Goal: Information Seeking & Learning: Learn about a topic

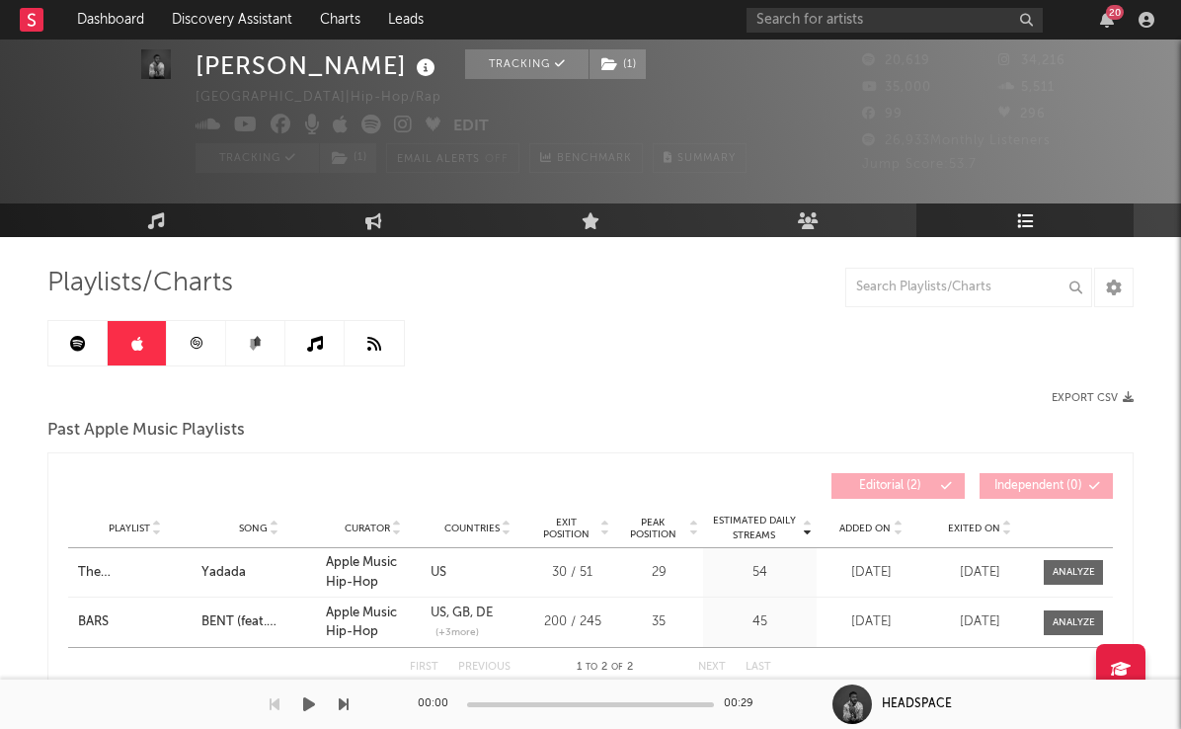
scroll to position [49, 0]
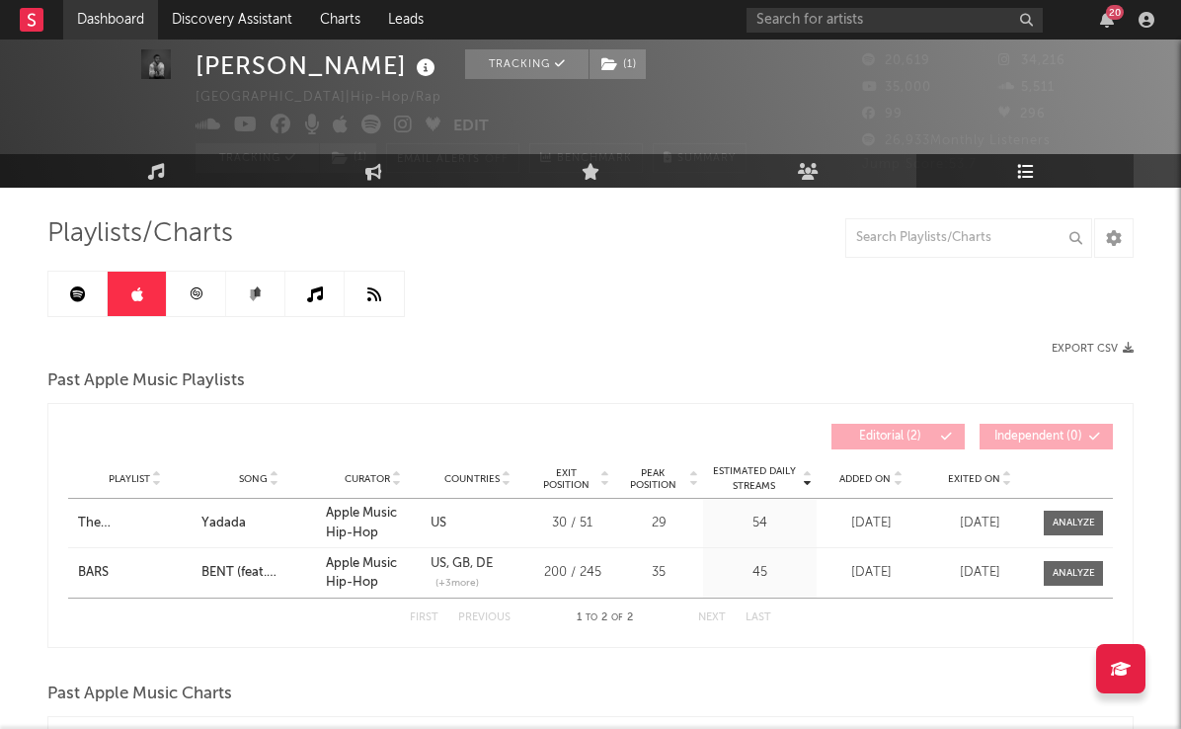
click at [114, 17] on link "Dashboard" at bounding box center [110, 19] width 95 height 39
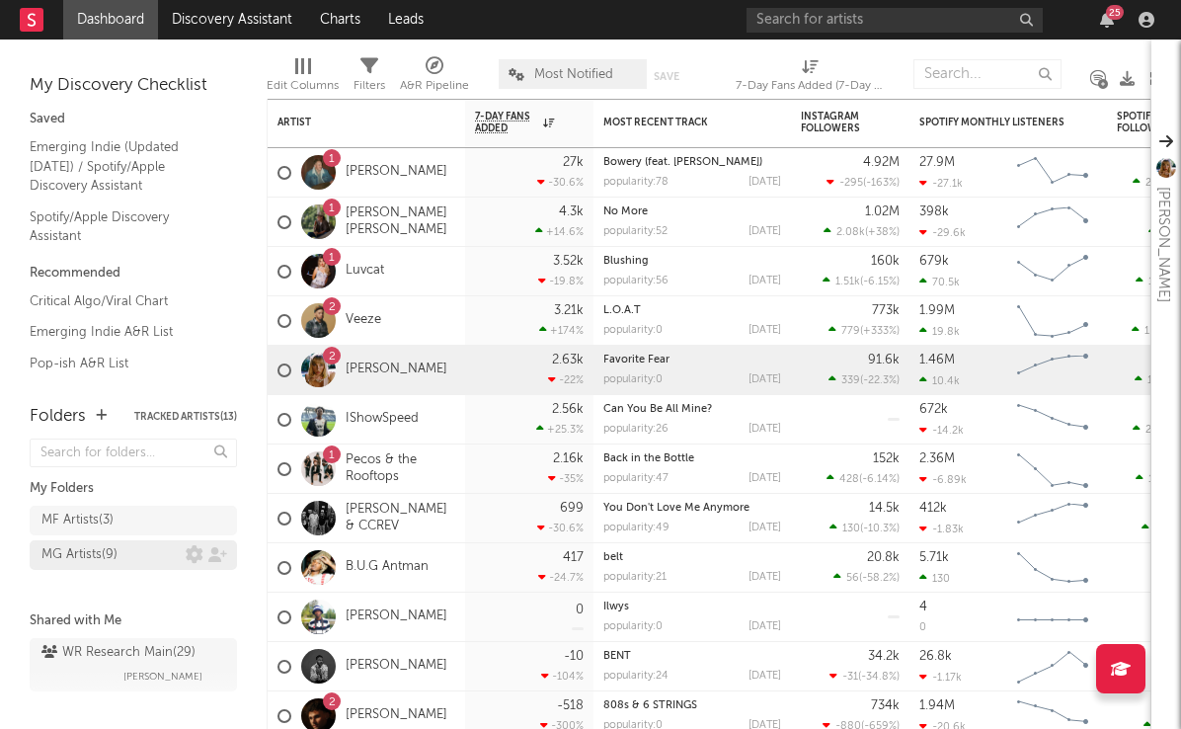
click at [85, 557] on div "MG Artists ( 9 )" at bounding box center [79, 555] width 76 height 24
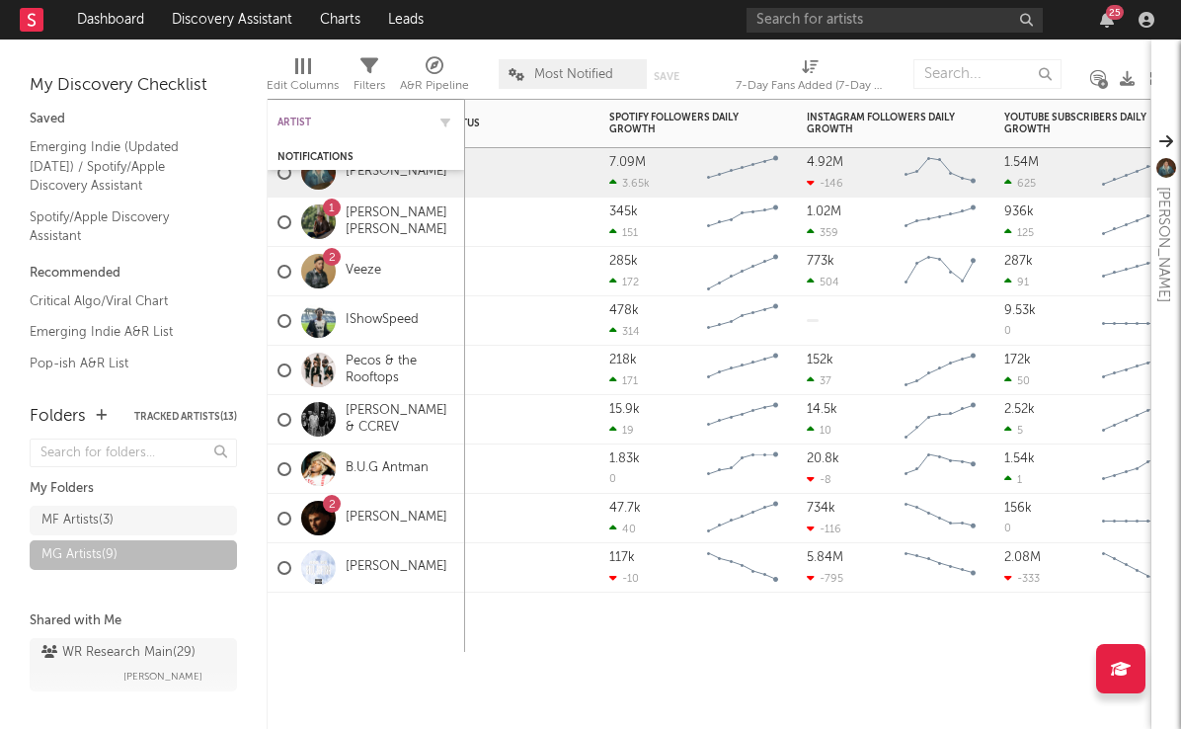
click at [304, 124] on div "Artist" at bounding box center [351, 123] width 148 height 12
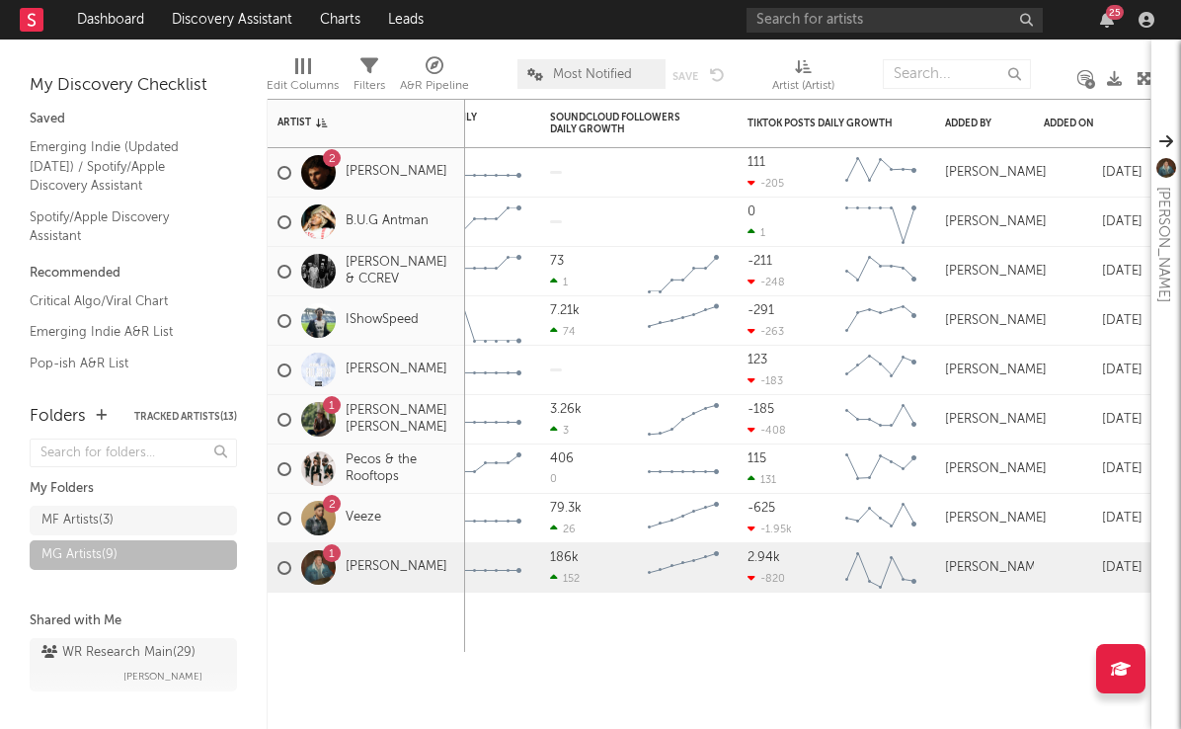
click at [1119, 4] on div "25" at bounding box center [954, 19] width 415 height 39
click at [1111, 10] on div "25" at bounding box center [1115, 12] width 18 height 15
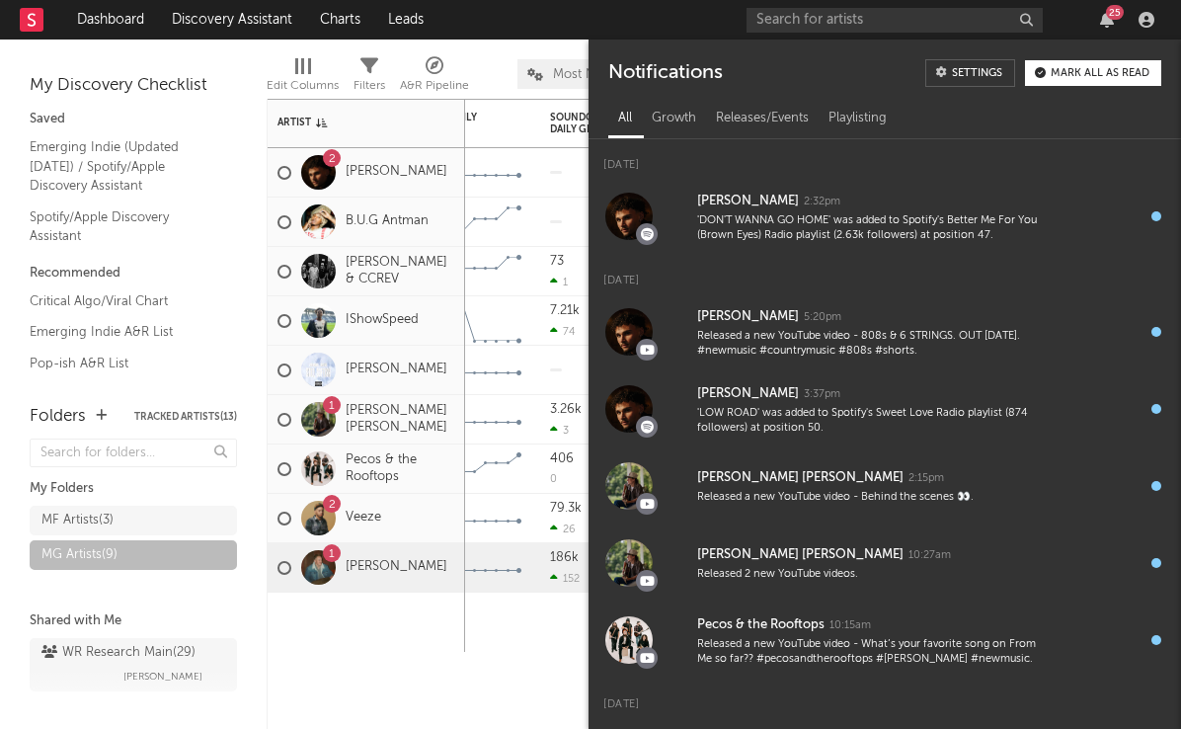
click at [211, 128] on div "Saved" at bounding box center [133, 120] width 207 height 24
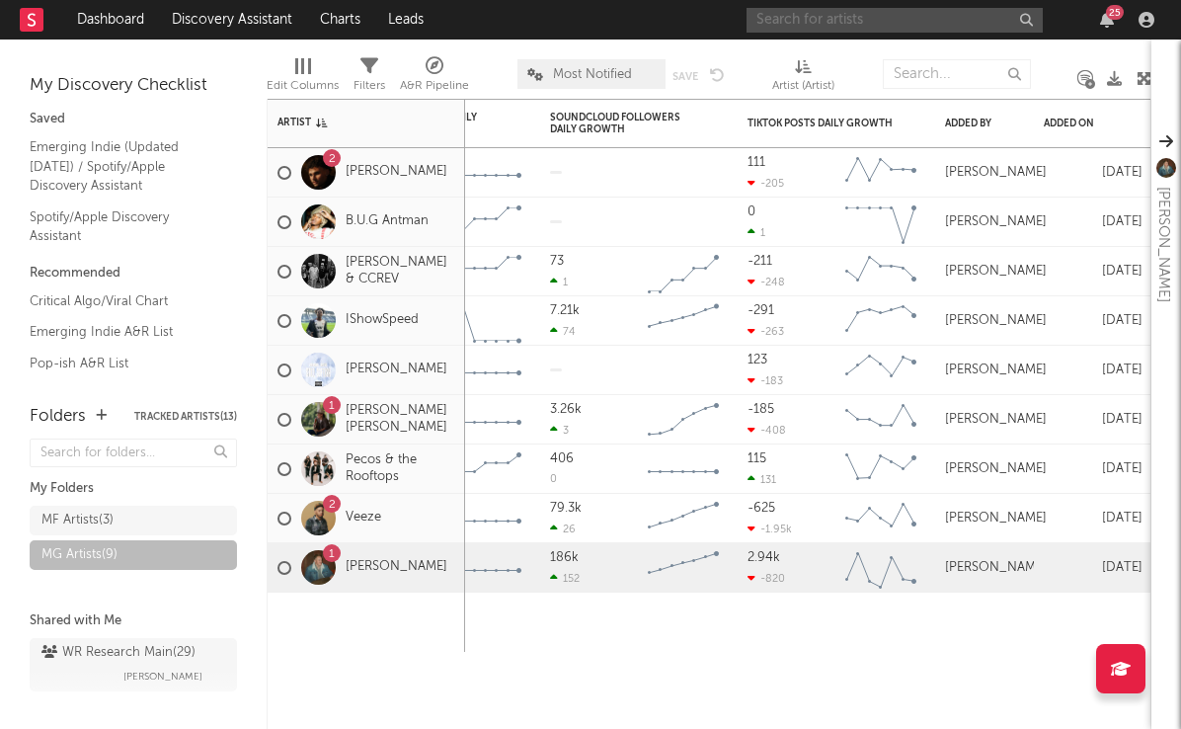
click at [854, 26] on input "text" at bounding box center [895, 20] width 296 height 25
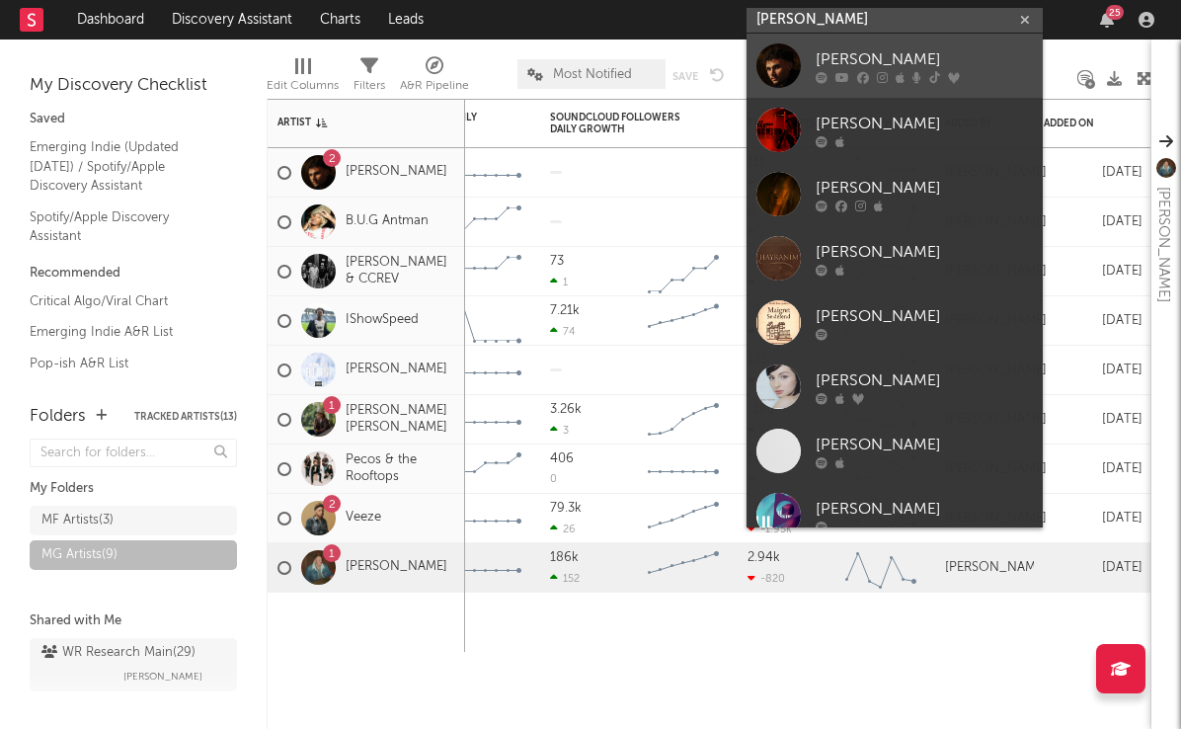
type input "[PERSON_NAME]"
click at [784, 57] on div at bounding box center [778, 65] width 44 height 44
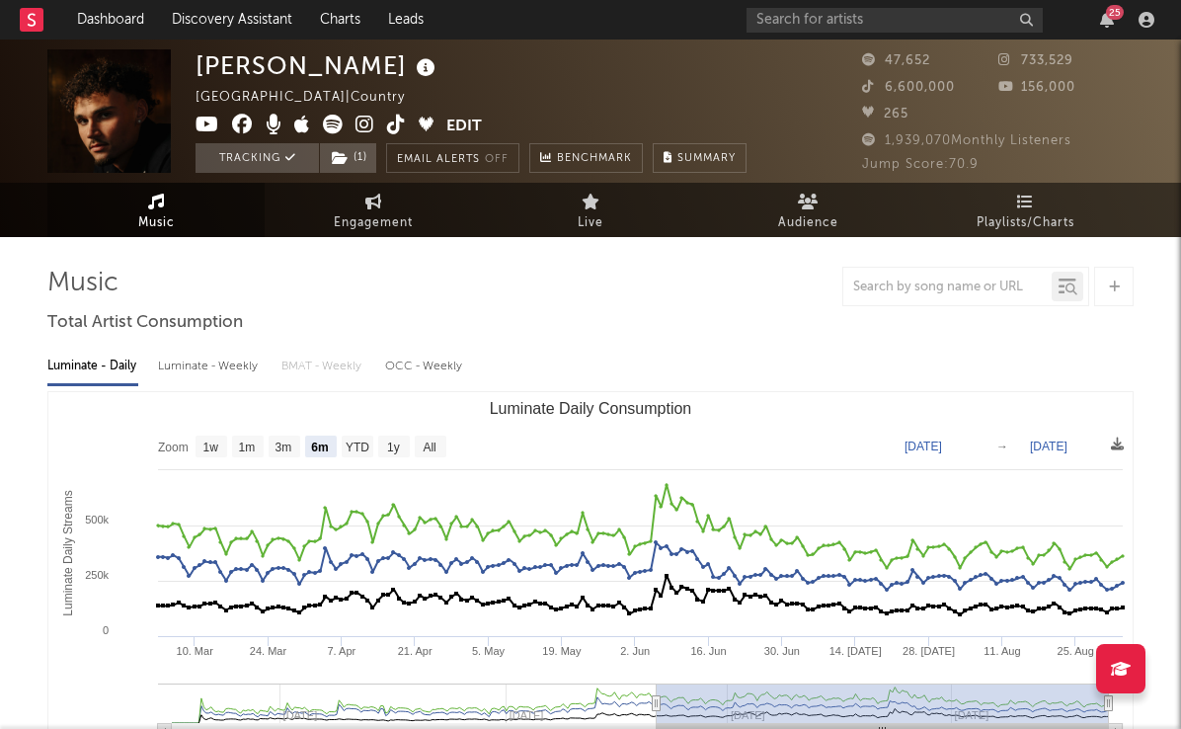
select select "6m"
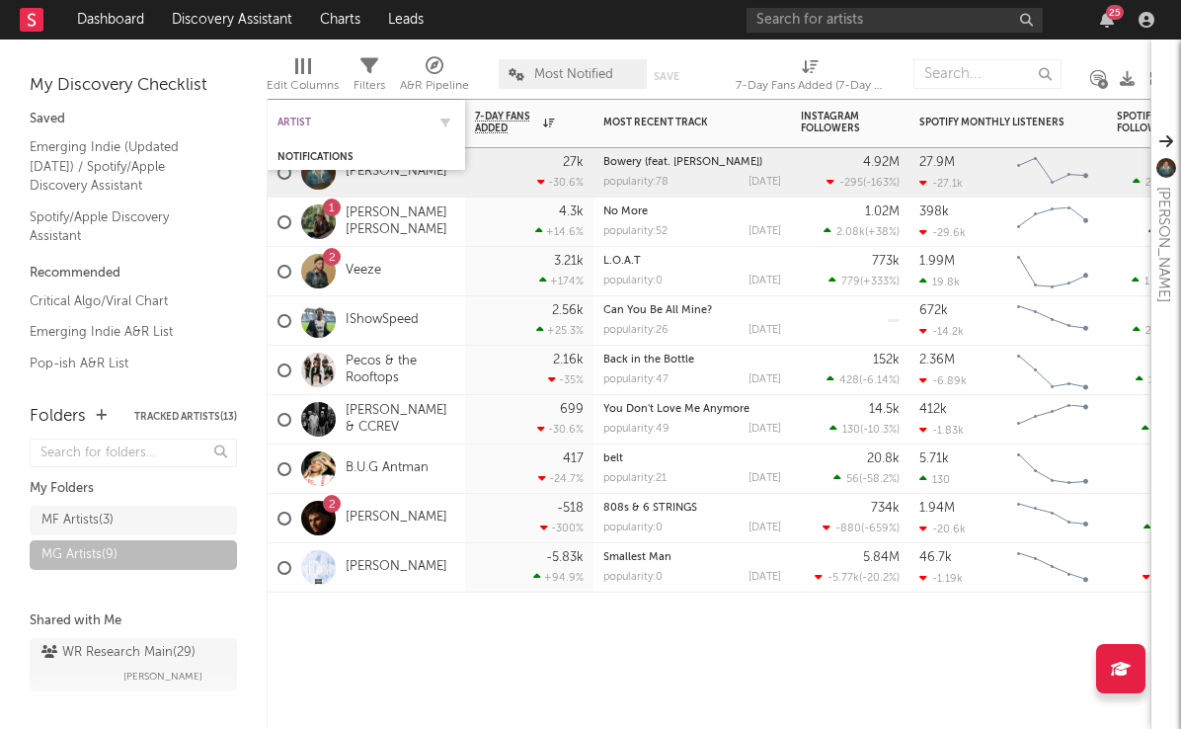
click at [331, 120] on div "Artist" at bounding box center [351, 123] width 148 height 12
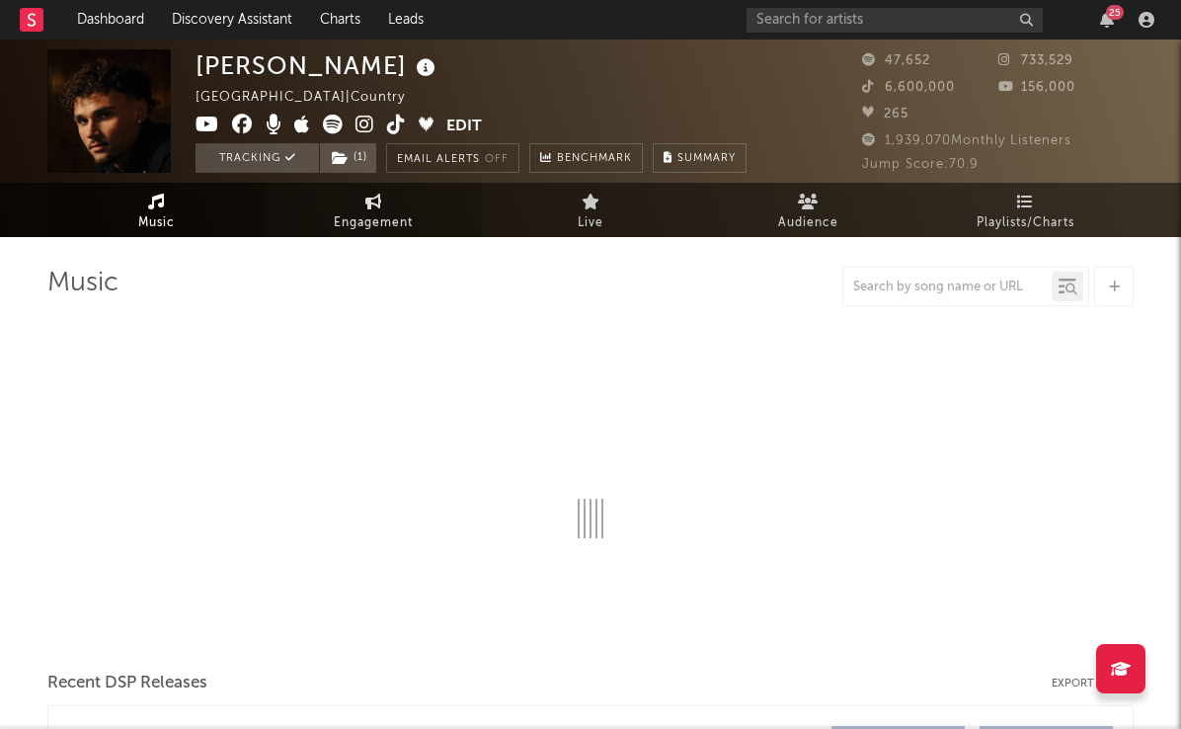
select select "6m"
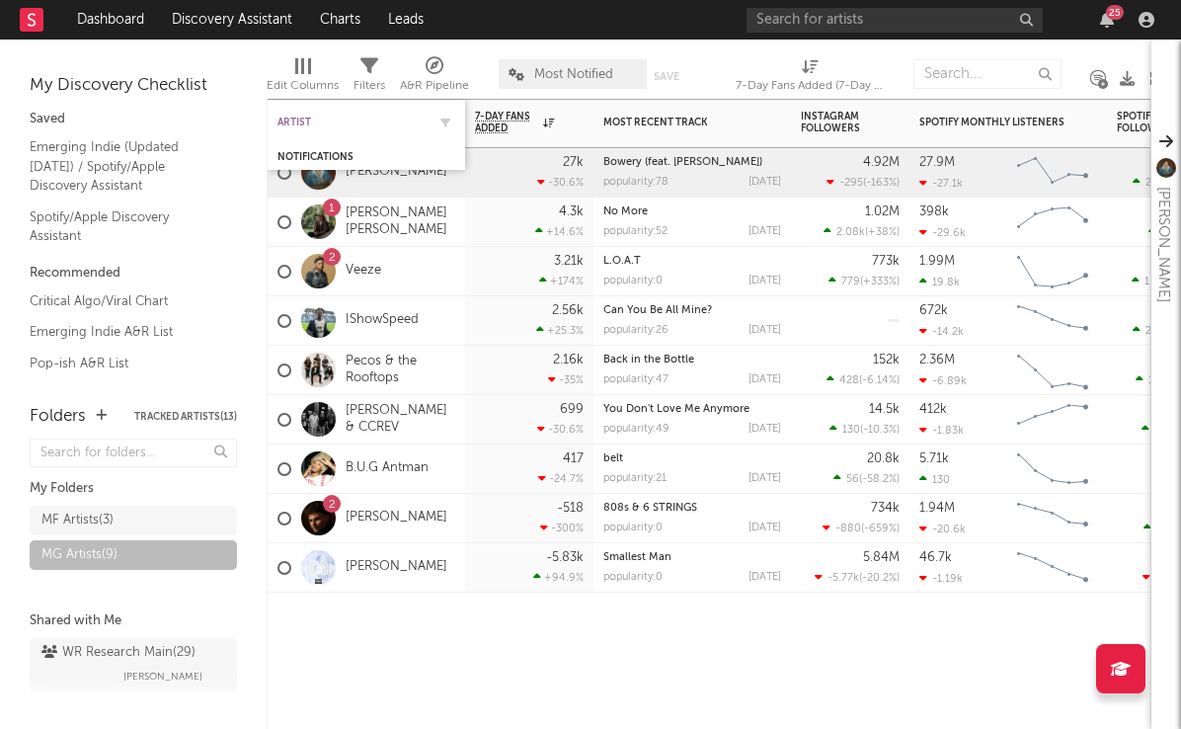
click at [323, 119] on div "Artist" at bounding box center [351, 123] width 148 height 12
click at [379, 113] on div "Artist" at bounding box center [366, 122] width 178 height 39
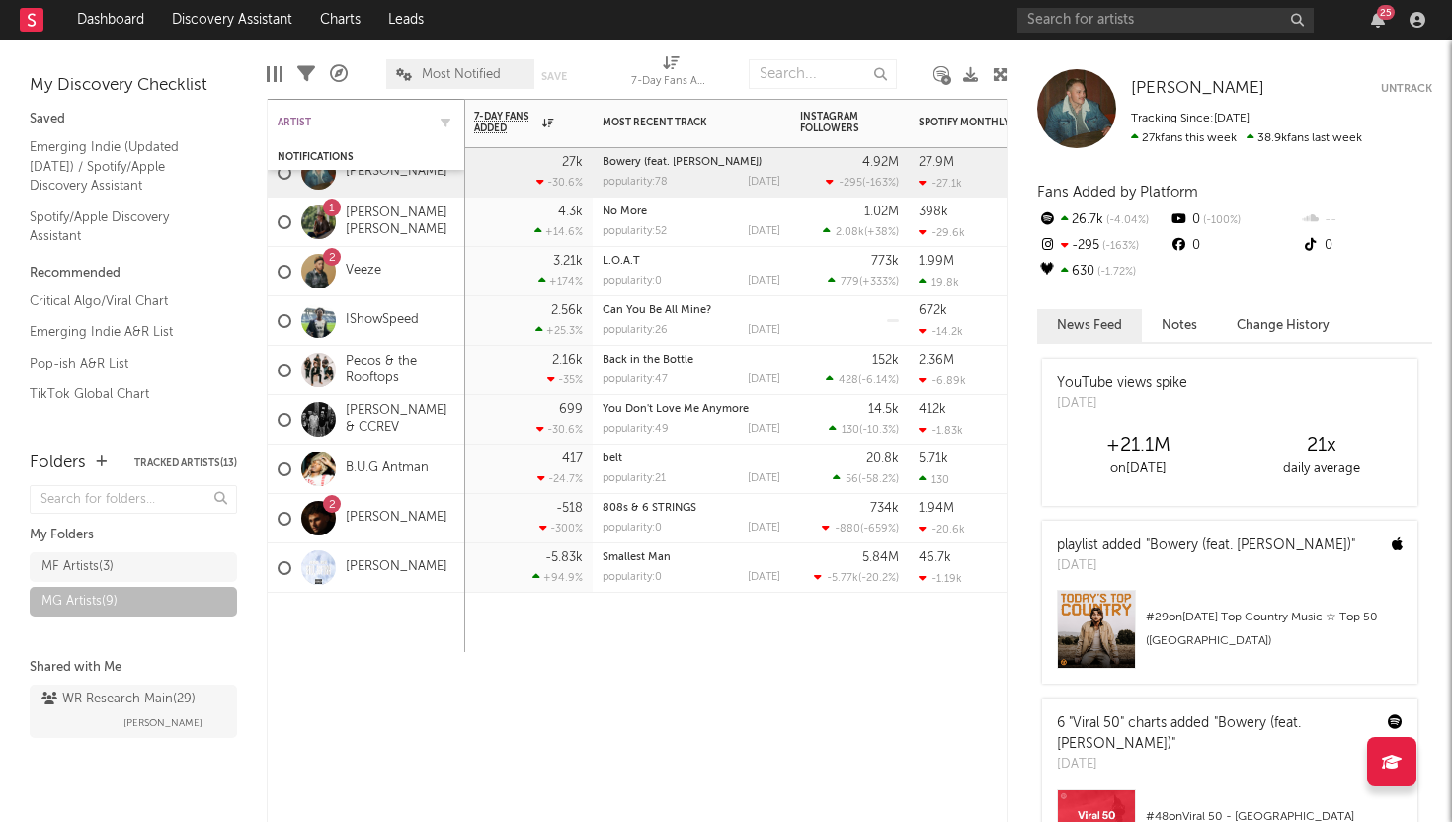
click at [330, 118] on div "Artist" at bounding box center [351, 123] width 148 height 12
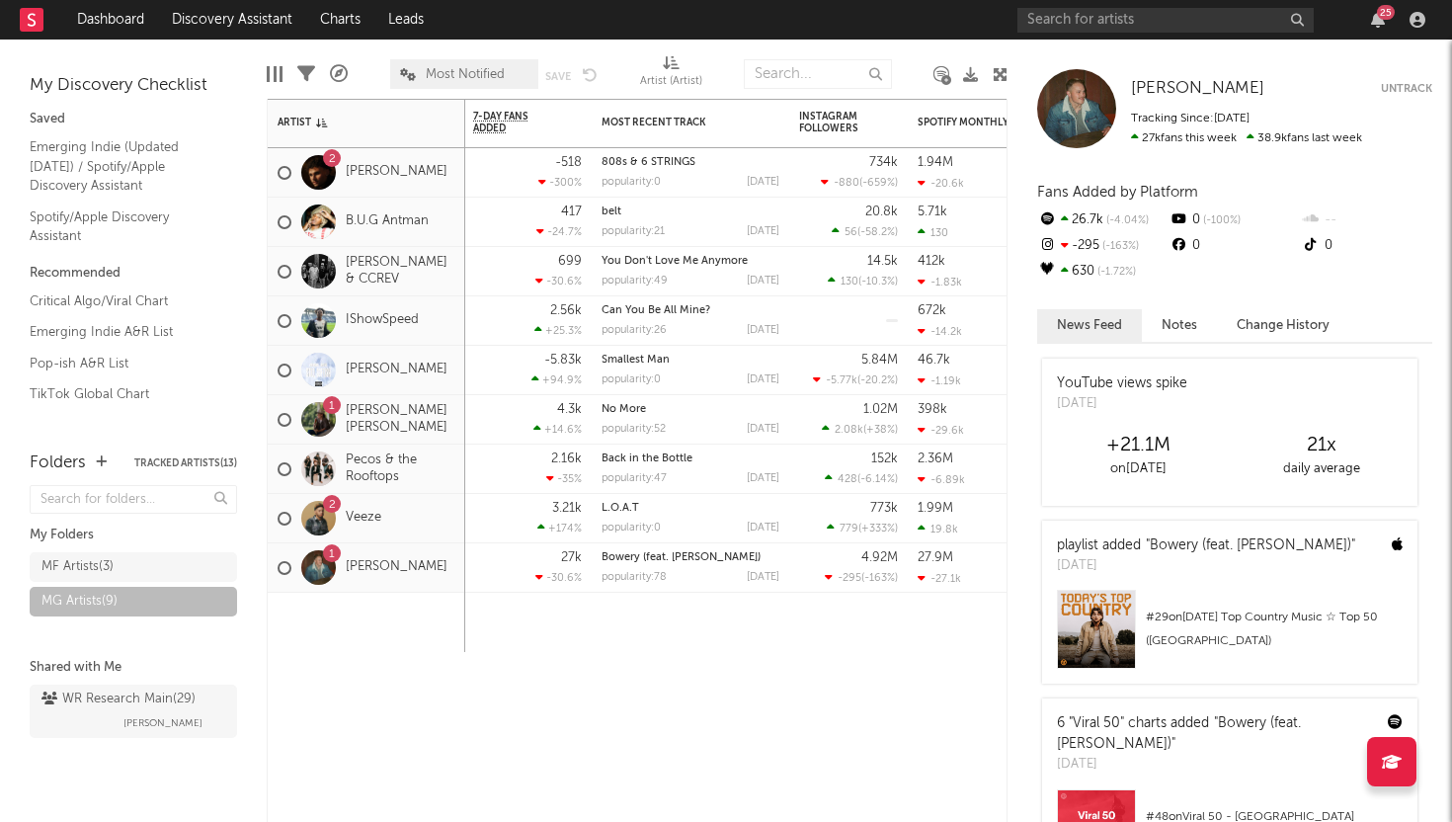
select select "6m"
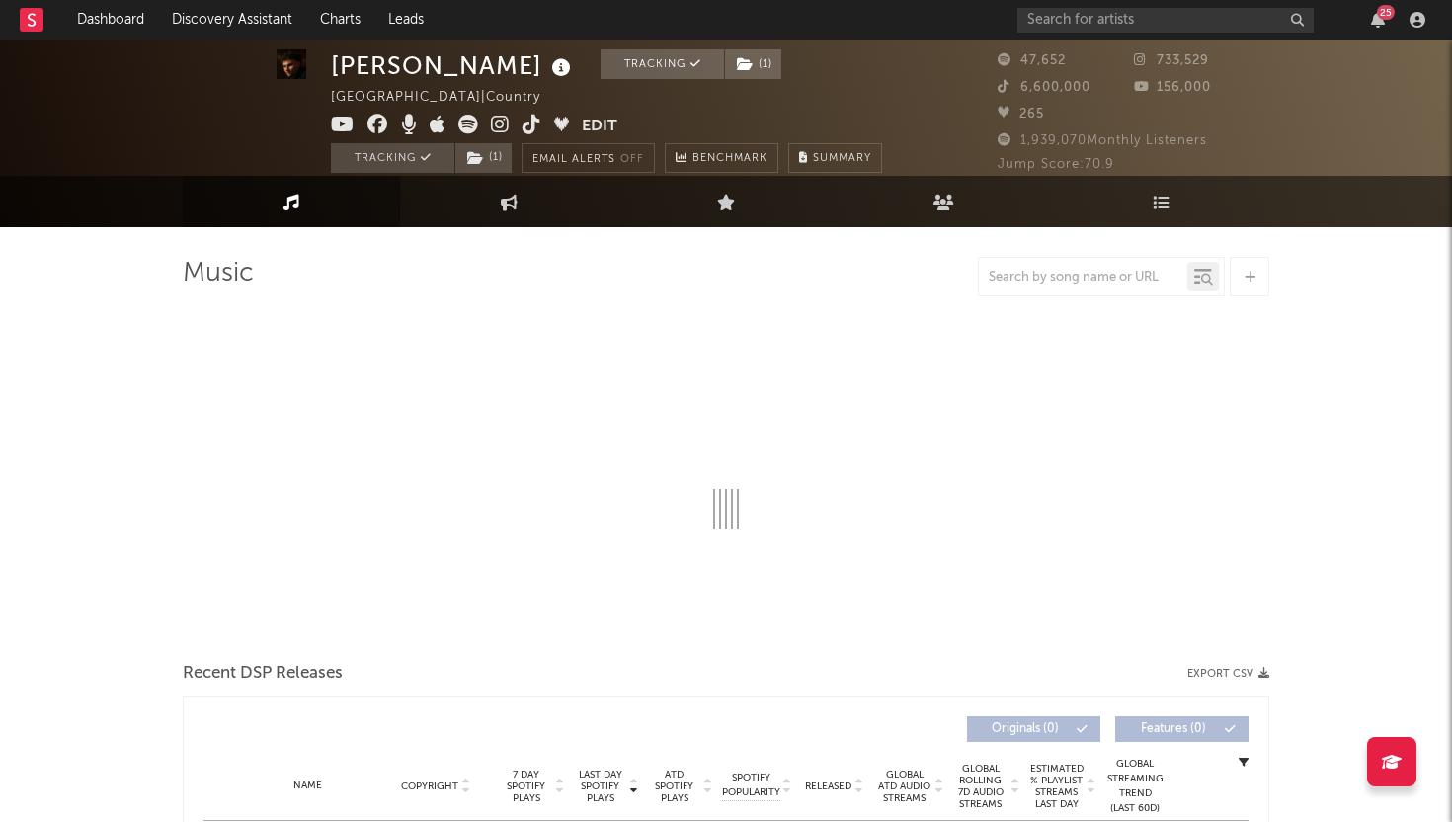
select select "6m"
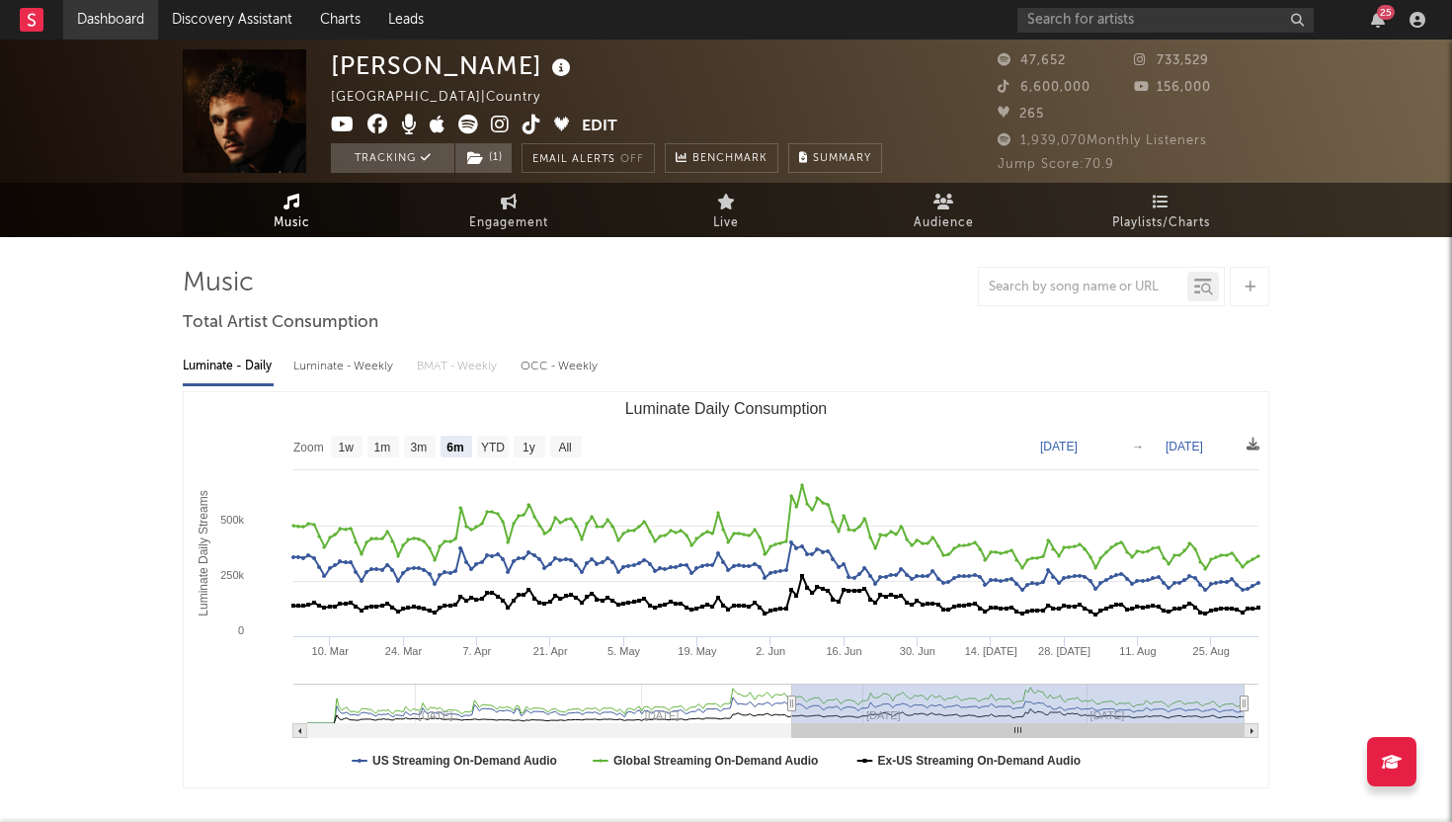
click at [106, 14] on link "Dashboard" at bounding box center [110, 19] width 95 height 39
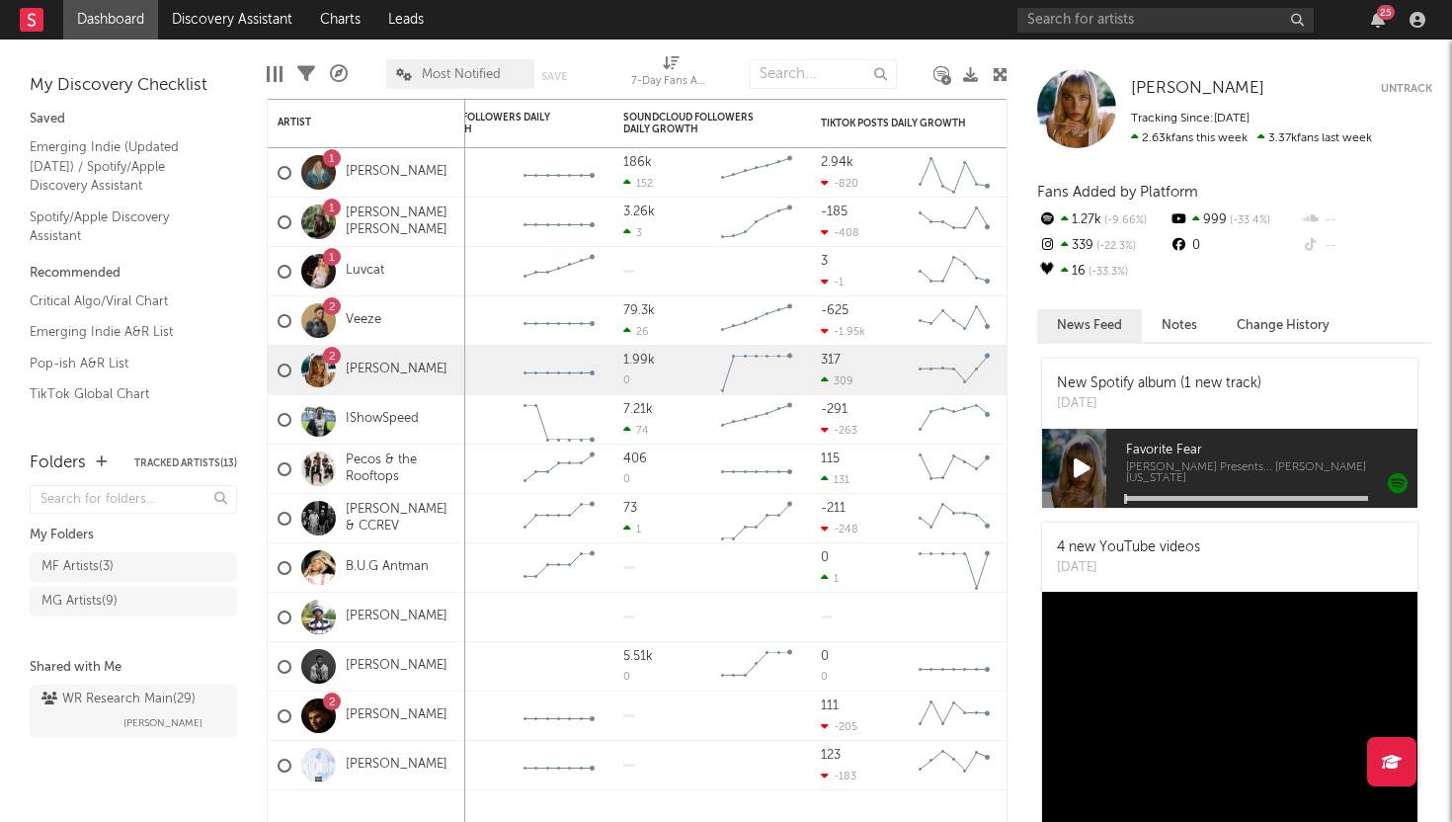
click at [1180, 89] on div "[PERSON_NAME] Untrack" at bounding box center [1281, 89] width 301 height 20
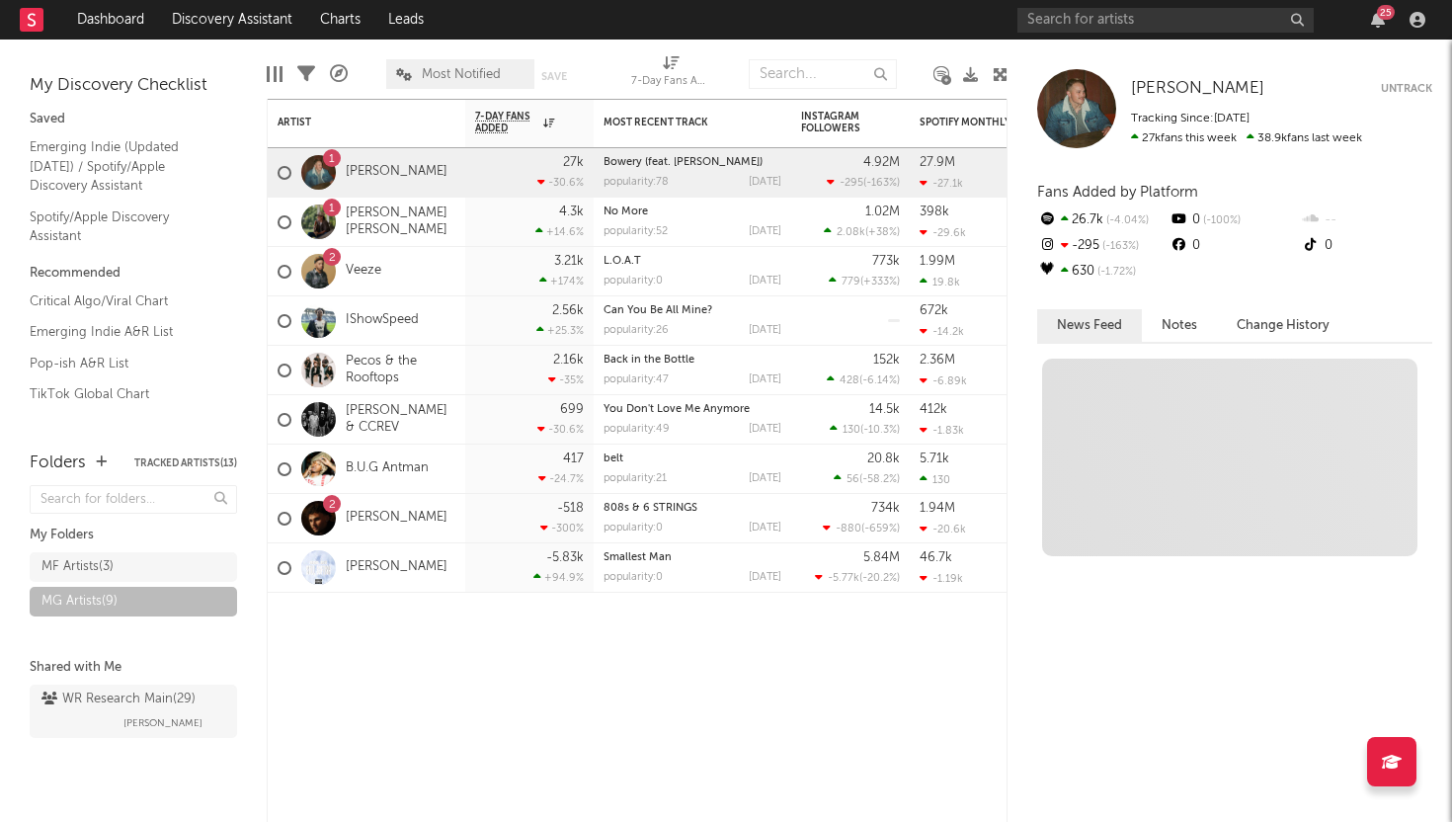
click at [1033, 51] on div "[PERSON_NAME] [PERSON_NAME] Untrack Tracking Since: [DATE] 27k fans this week 3…" at bounding box center [1229, 430] width 444 height 782
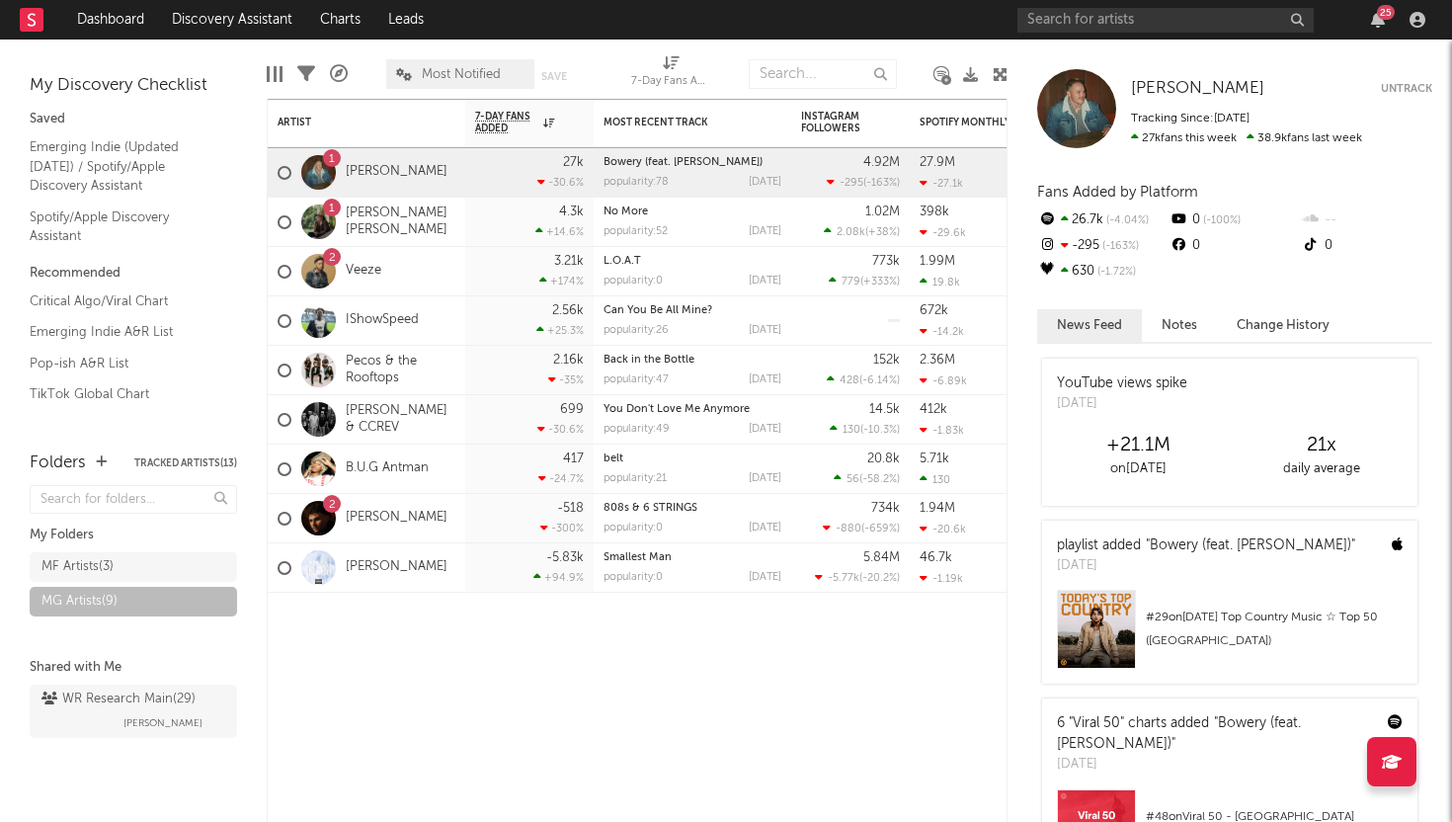
click at [1033, 51] on div "[PERSON_NAME] [PERSON_NAME] Untrack Tracking Since: [DATE] 27k fans this week 3…" at bounding box center [1229, 430] width 444 height 782
click at [520, 728] on div "Artist Notifications 7-Day Fans Added WoW % Change Most Recent Track Popularity…" at bounding box center [637, 460] width 741 height 723
click at [136, 22] on link "Dashboard" at bounding box center [110, 19] width 95 height 39
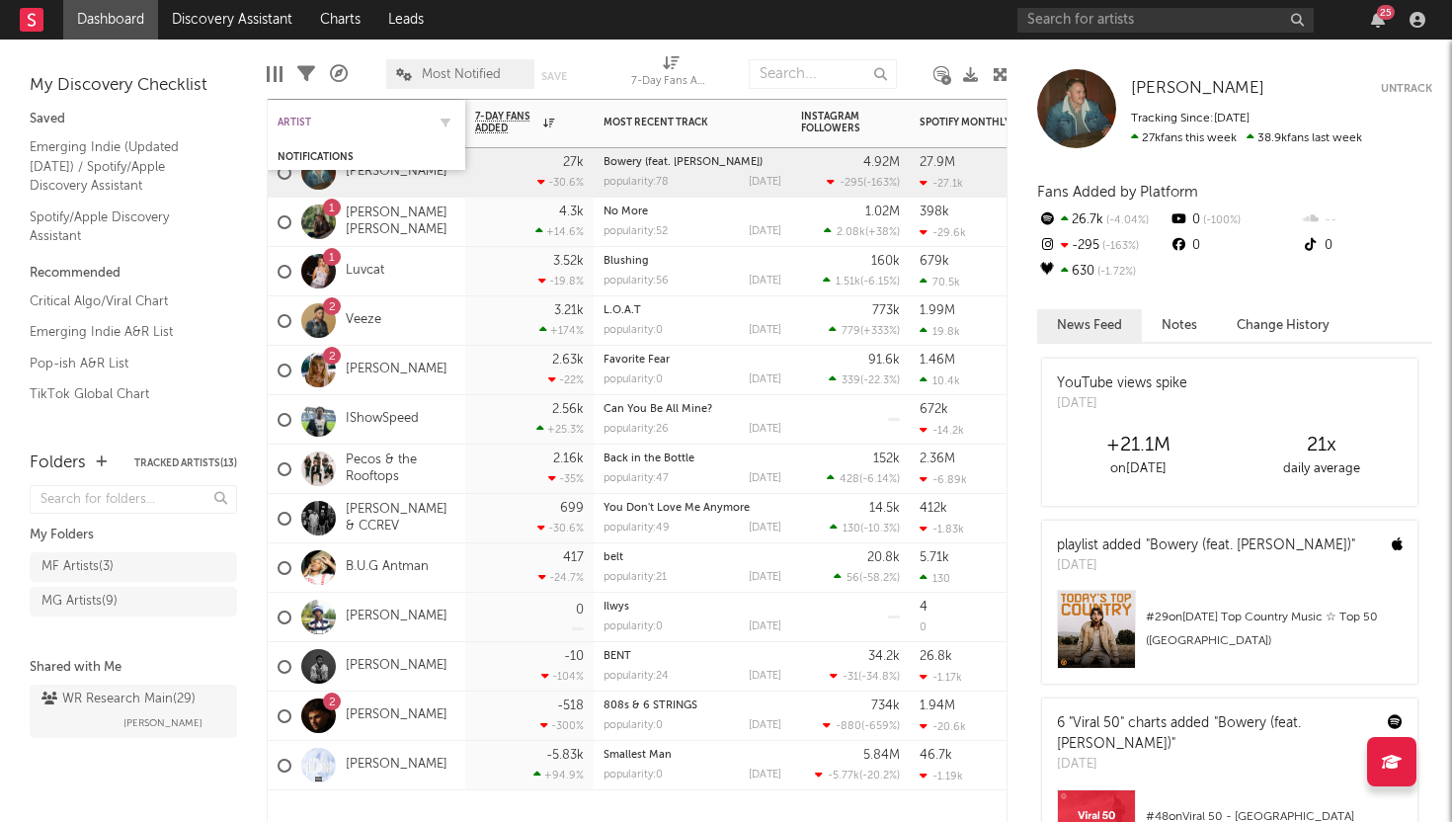
click at [317, 117] on div "Artist" at bounding box center [351, 123] width 148 height 12
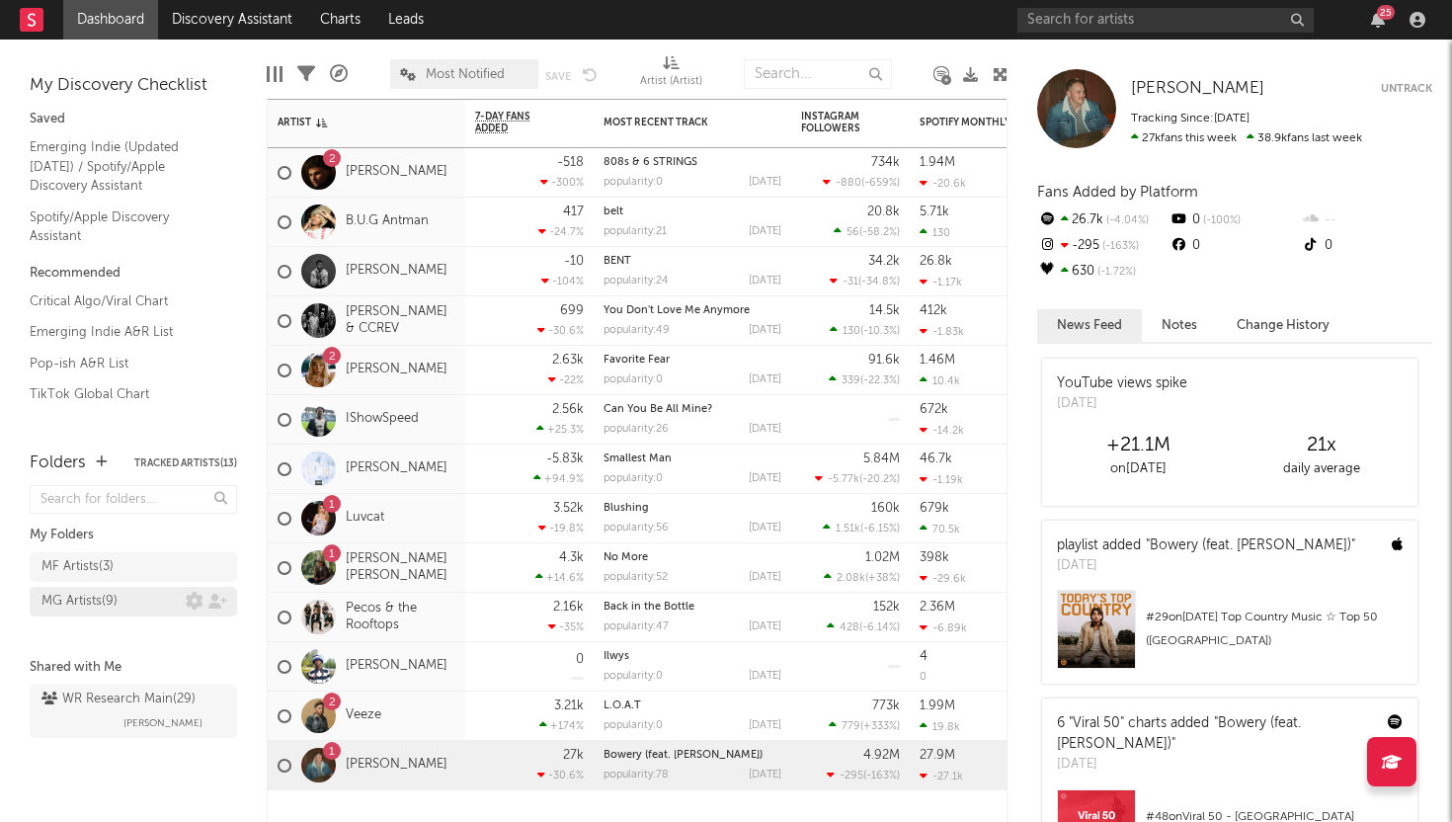
click at [93, 590] on div "MG Artists ( 9 )" at bounding box center [79, 602] width 76 height 24
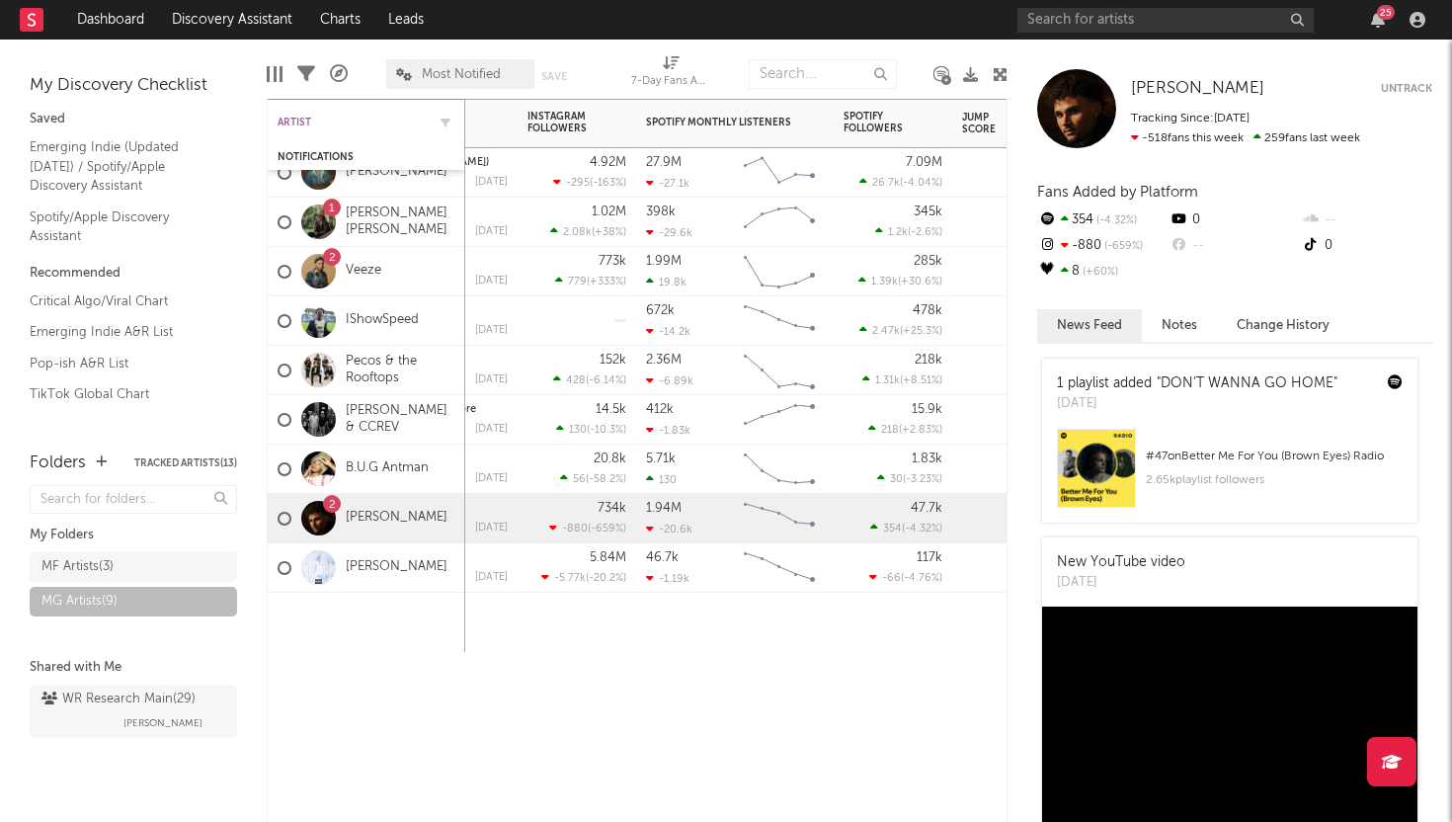
click at [292, 118] on div "Artist" at bounding box center [351, 123] width 148 height 12
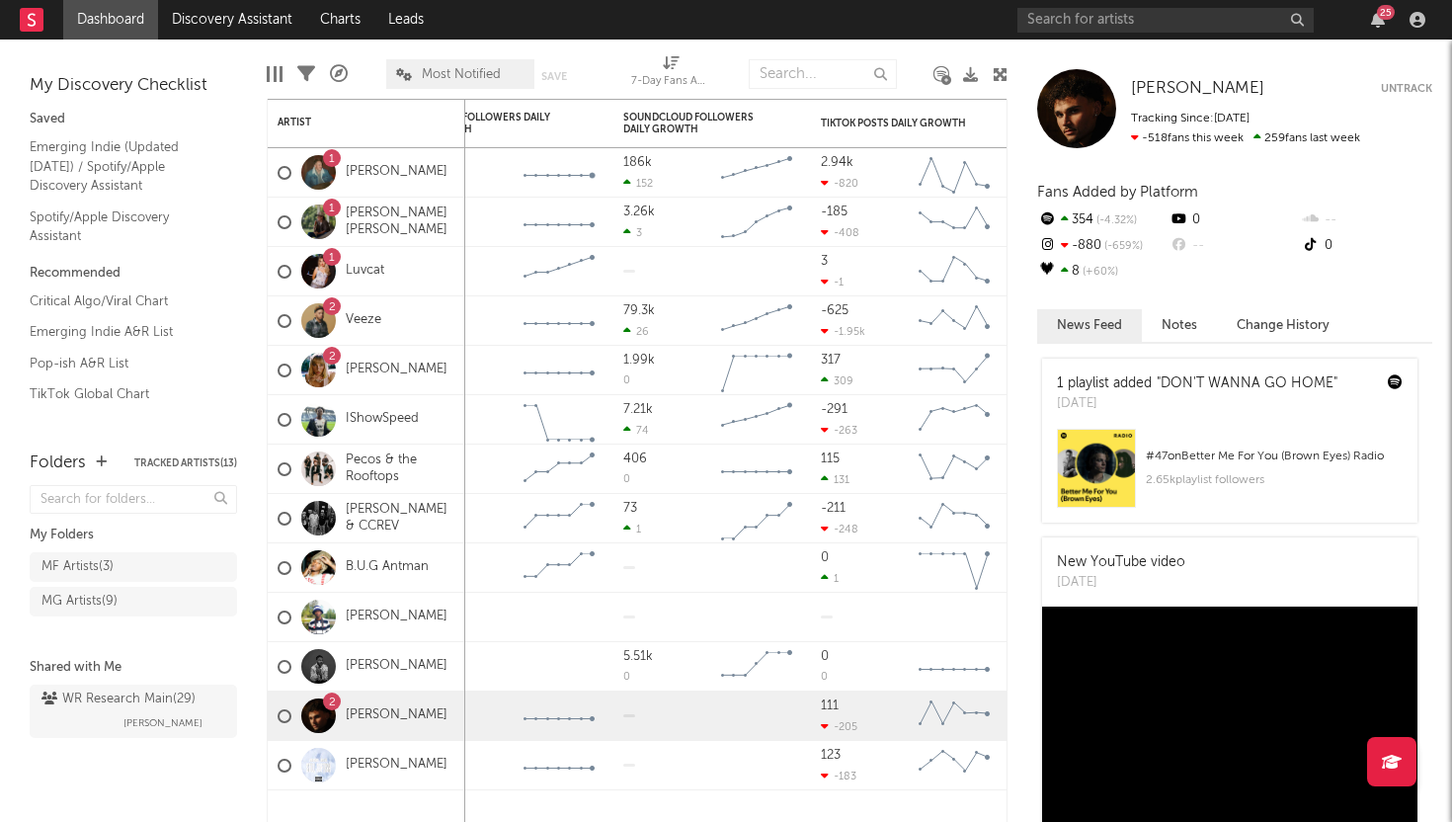
click at [116, 17] on link "Dashboard" at bounding box center [110, 19] width 95 height 39
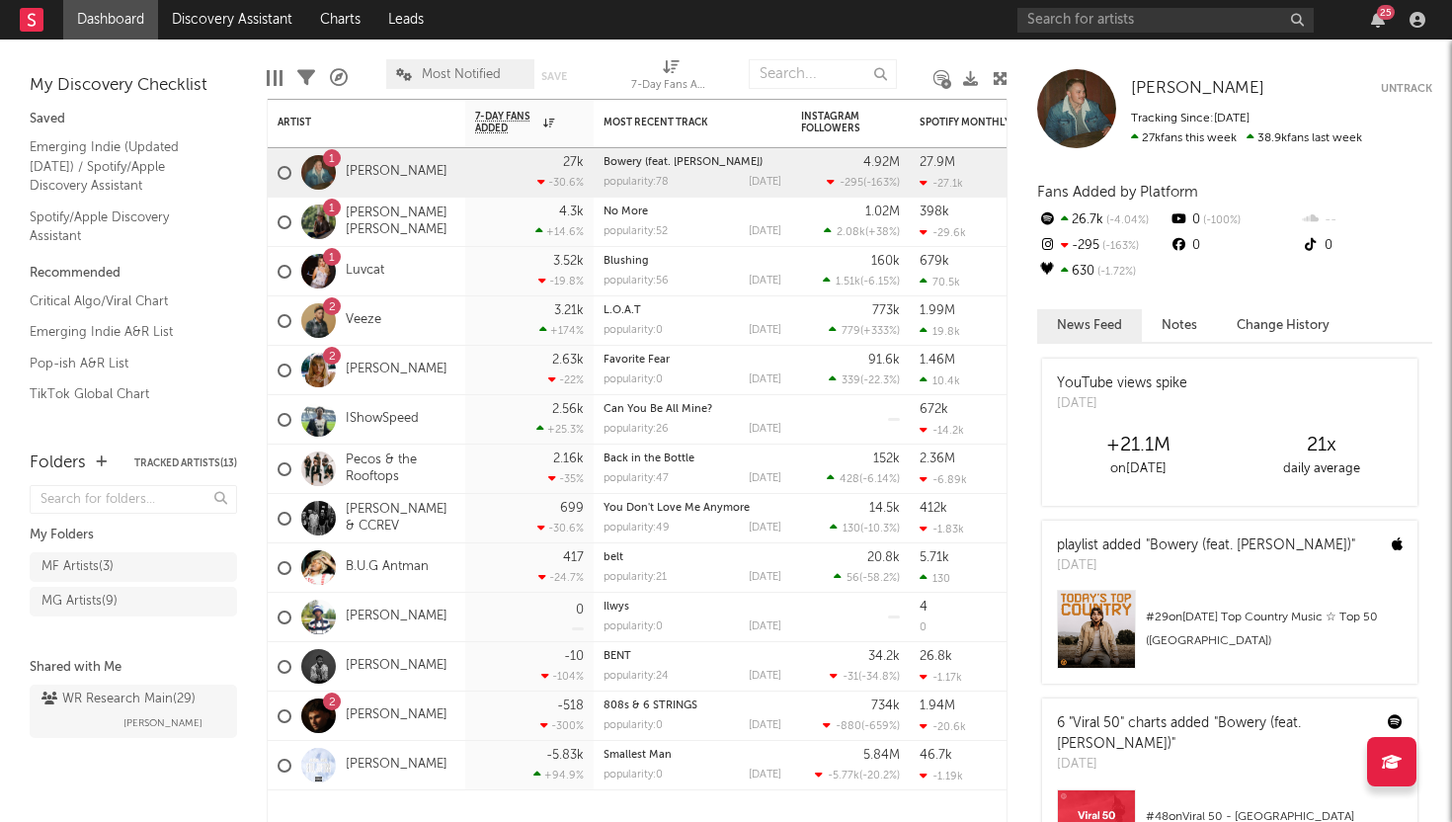
click at [1290, 67] on div "[PERSON_NAME] [PERSON_NAME] Untrack Tracking Since: [DATE] 27k fans this week 3…" at bounding box center [1229, 430] width 444 height 782
click at [1117, 73] on div "Zach Bryan Untrack Tracking Since: August 26, 2025 27k fans this week 38.9k fan…" at bounding box center [1234, 108] width 395 height 79
click at [1058, 79] on div at bounding box center [1076, 108] width 79 height 79
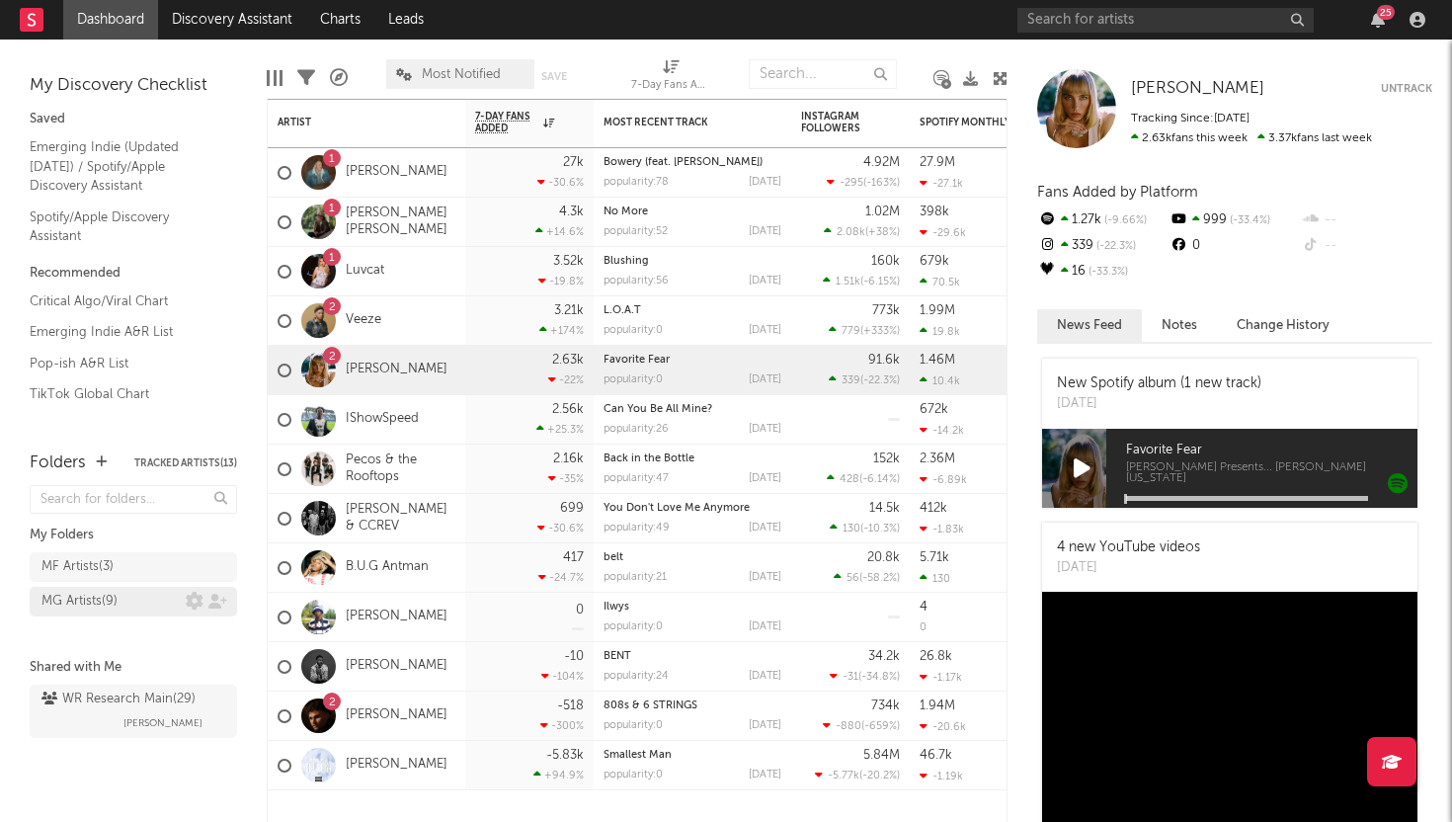
click at [111, 594] on div "MG Artists ( 9 )" at bounding box center [79, 602] width 76 height 24
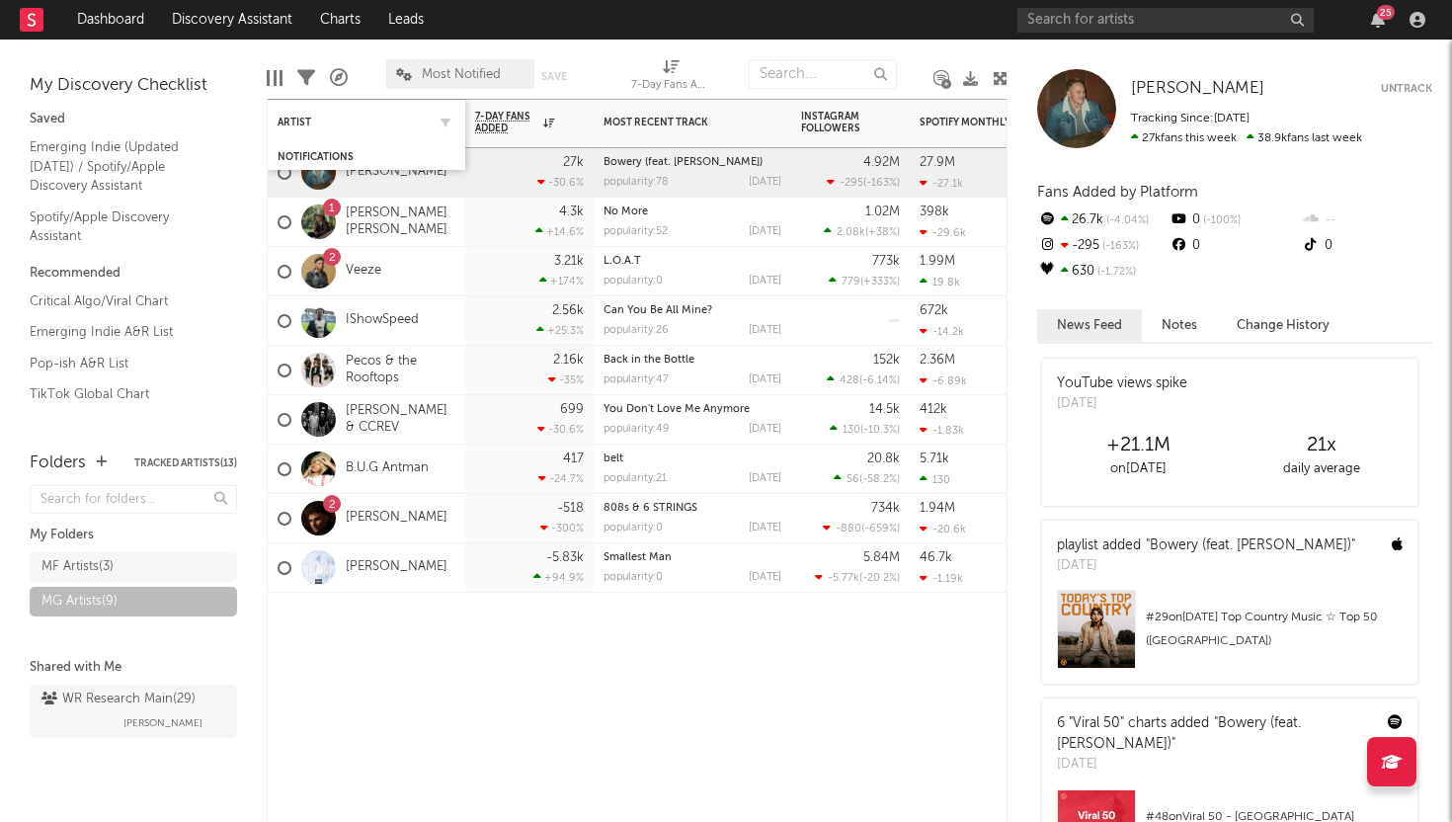
click at [322, 111] on div "Artist" at bounding box center [366, 122] width 178 height 39
click at [305, 121] on div "Artist" at bounding box center [351, 123] width 148 height 12
